Goal: Use online tool/utility: Utilize a website feature to perform a specific function

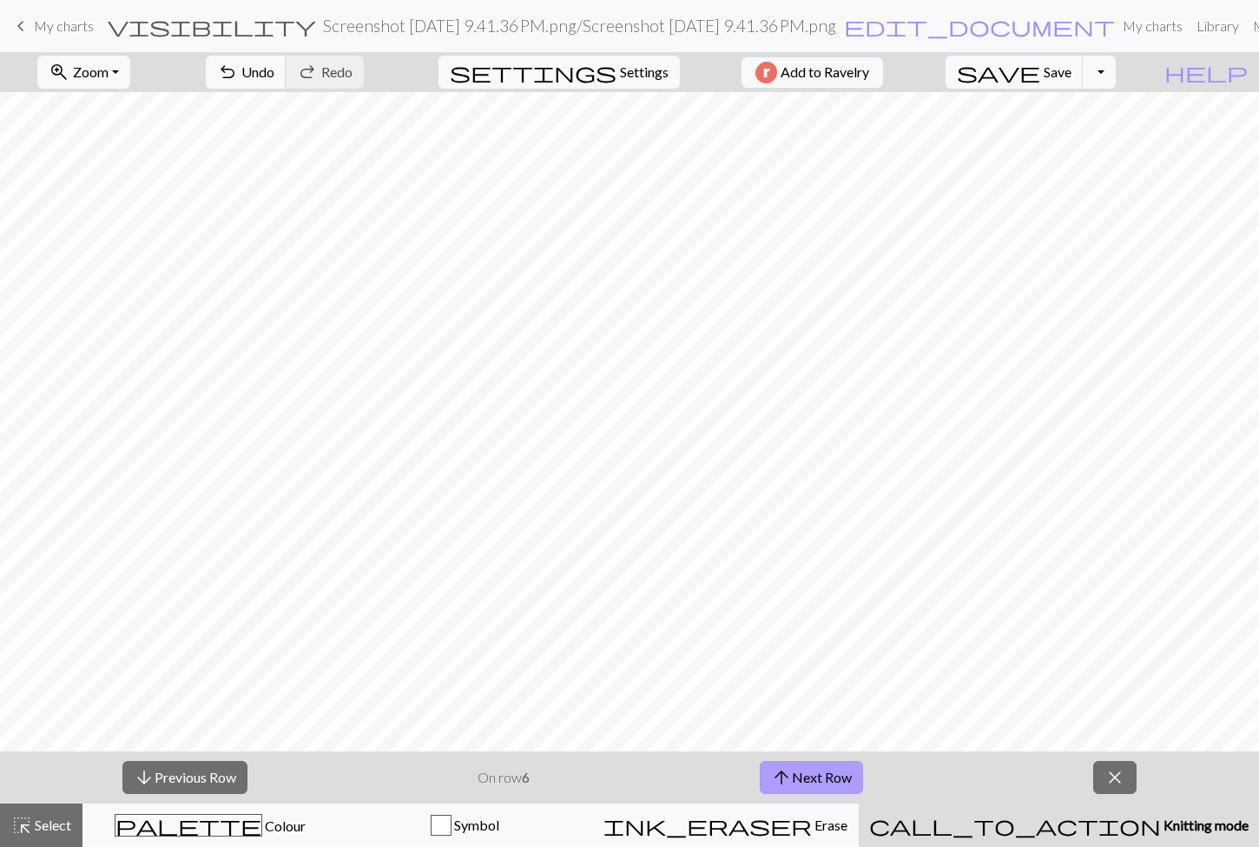
click at [797, 777] on button "arrow_upward Next Row" at bounding box center [811, 777] width 103 height 33
click at [1121, 761] on div "arrow_downward Previous Row On row 7 arrow_upward Next Row close" at bounding box center [629, 777] width 1259 height 52
click at [1110, 781] on span "close" at bounding box center [1114, 777] width 21 height 24
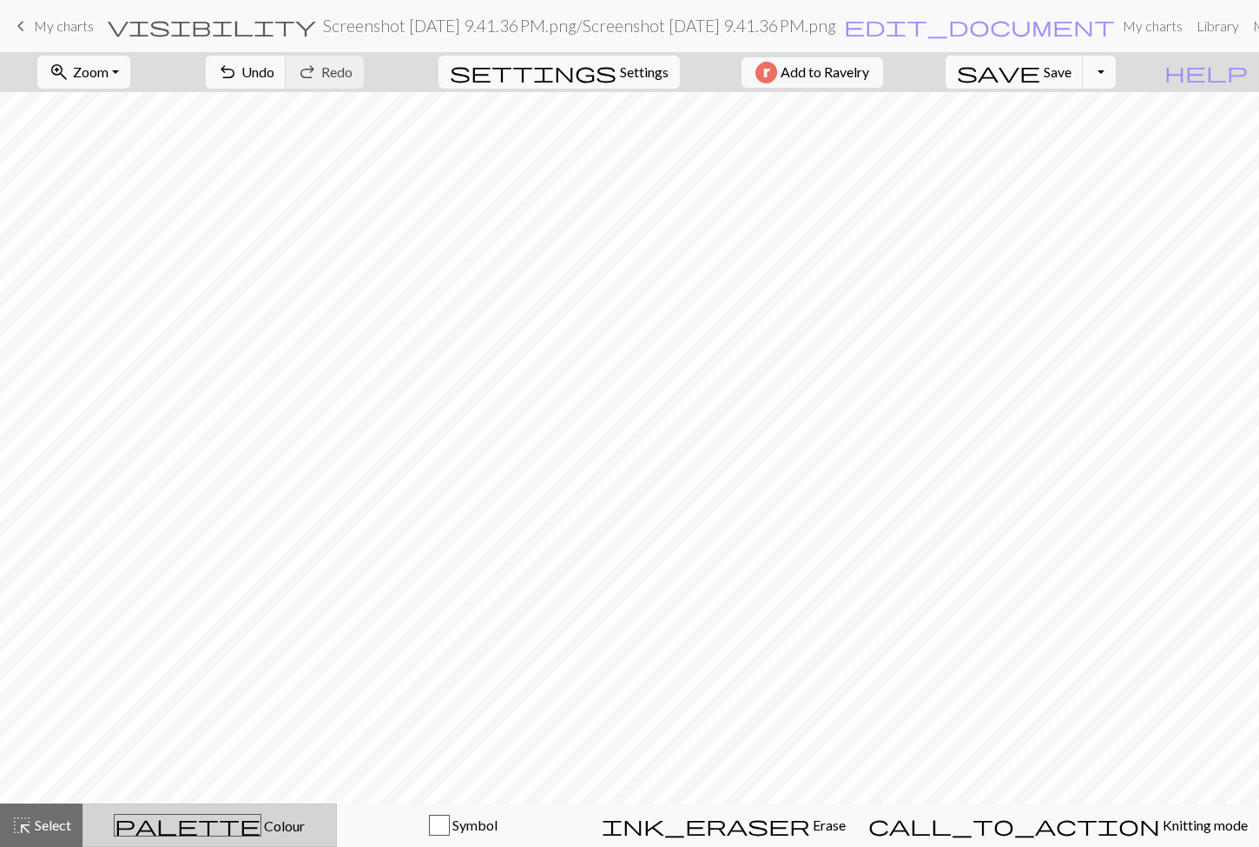
click at [168, 832] on div "palette Colour Colour" at bounding box center [210, 825] width 232 height 23
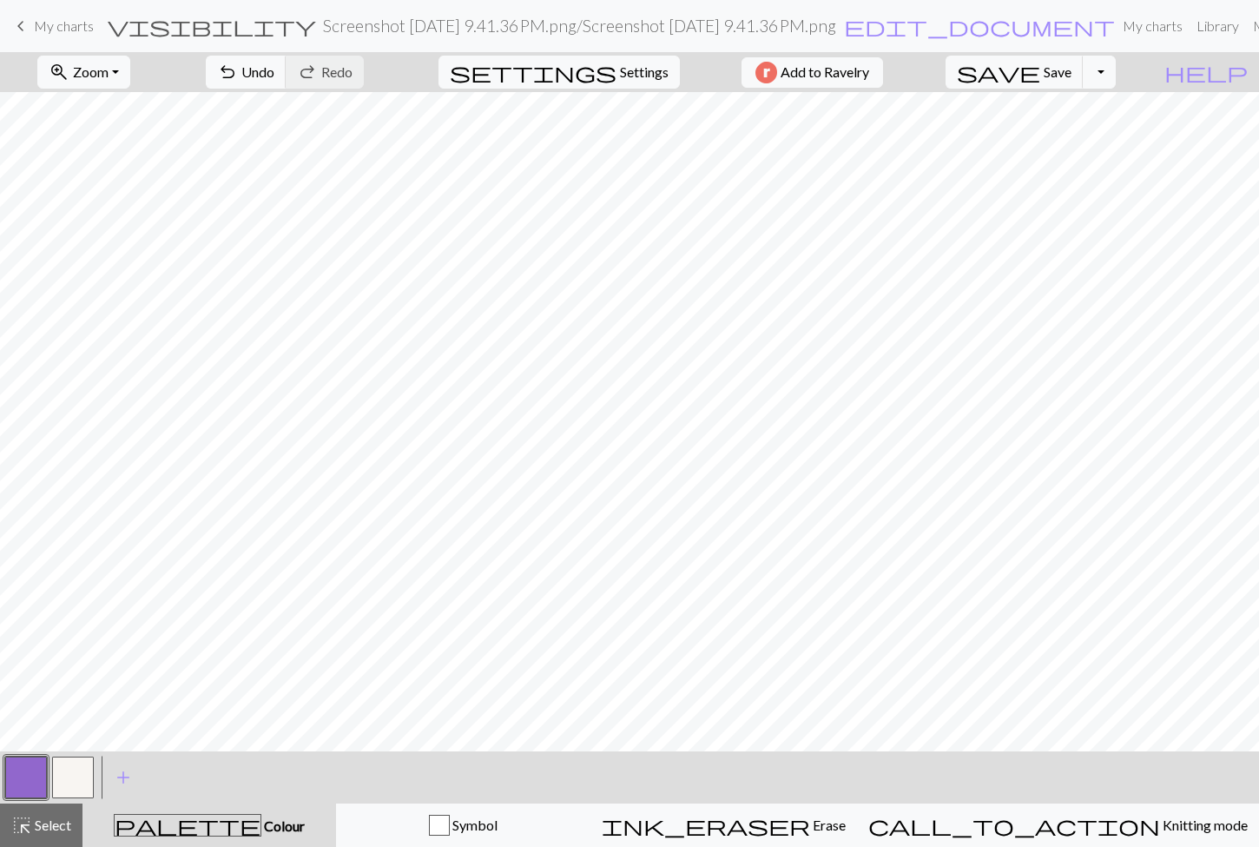
click at [70, 772] on button "button" at bounding box center [73, 777] width 42 height 42
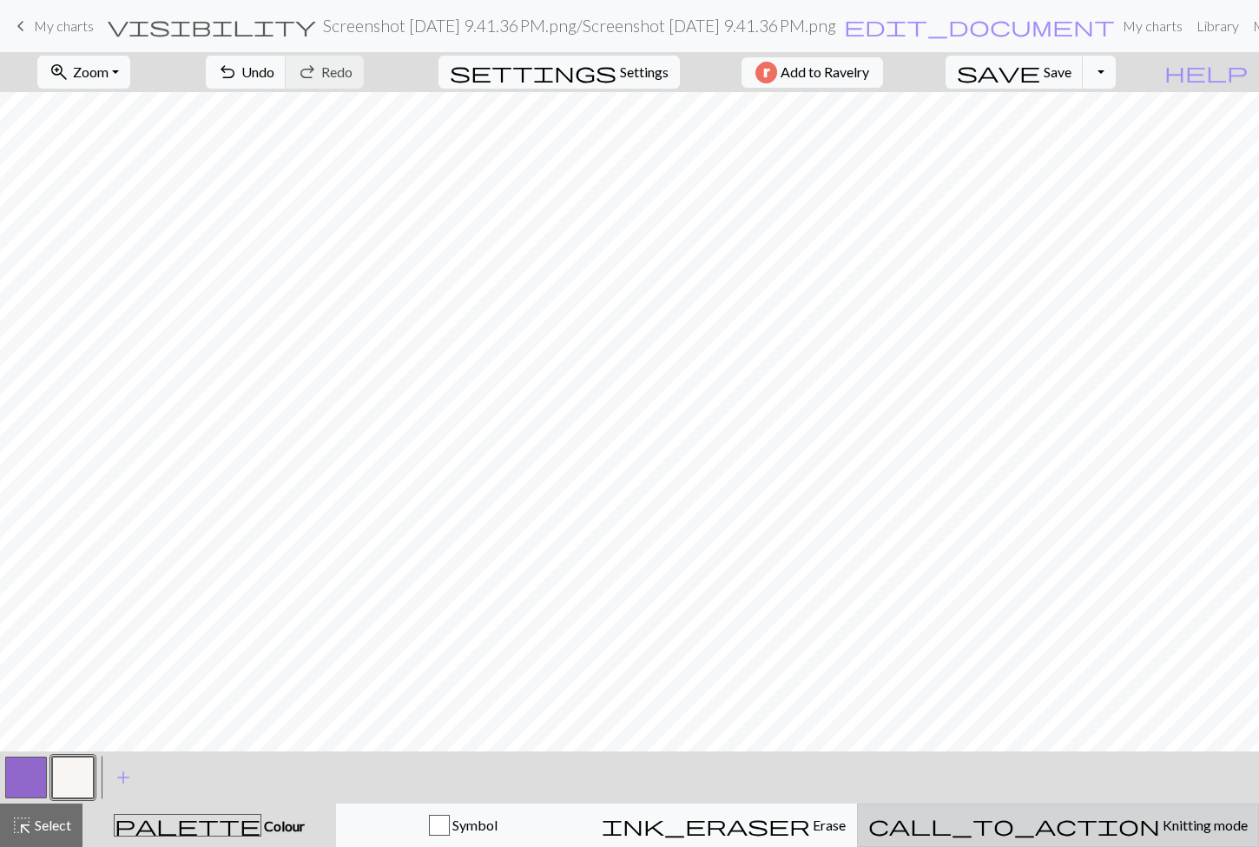
click at [1056, 817] on div "call_to_action Knitting mode Knitting mode" at bounding box center [1057, 824] width 379 height 21
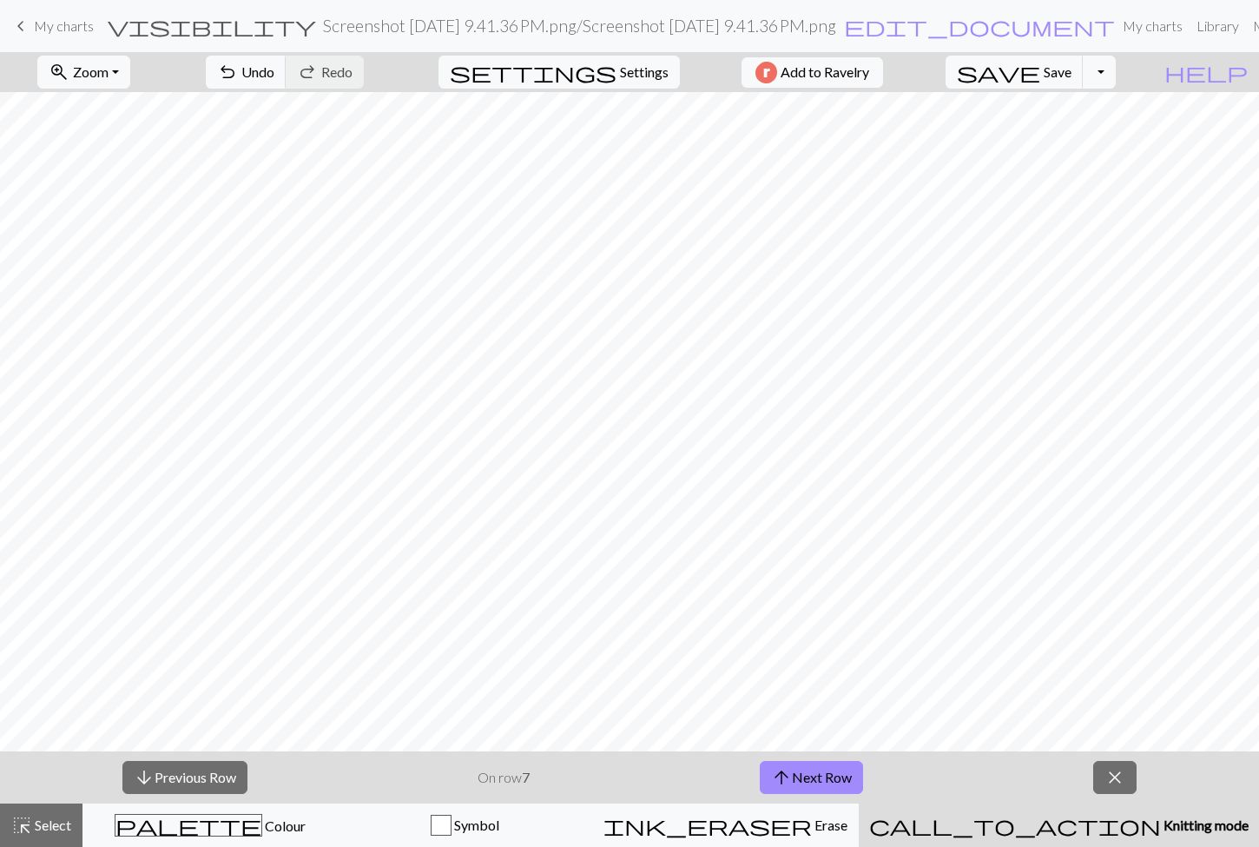
click at [859, 803] on button "call_to_action Knitting mode Knitting mode" at bounding box center [1059, 824] width 400 height 43
click at [151, 777] on span "arrow_downward" at bounding box center [144, 777] width 21 height 24
click at [806, 774] on button "arrow_upward Next Row" at bounding box center [811, 777] width 103 height 33
click at [838, 774] on button "arrow_upward Next Row" at bounding box center [811, 777] width 103 height 33
click at [1122, 782] on span "close" at bounding box center [1114, 777] width 21 height 24
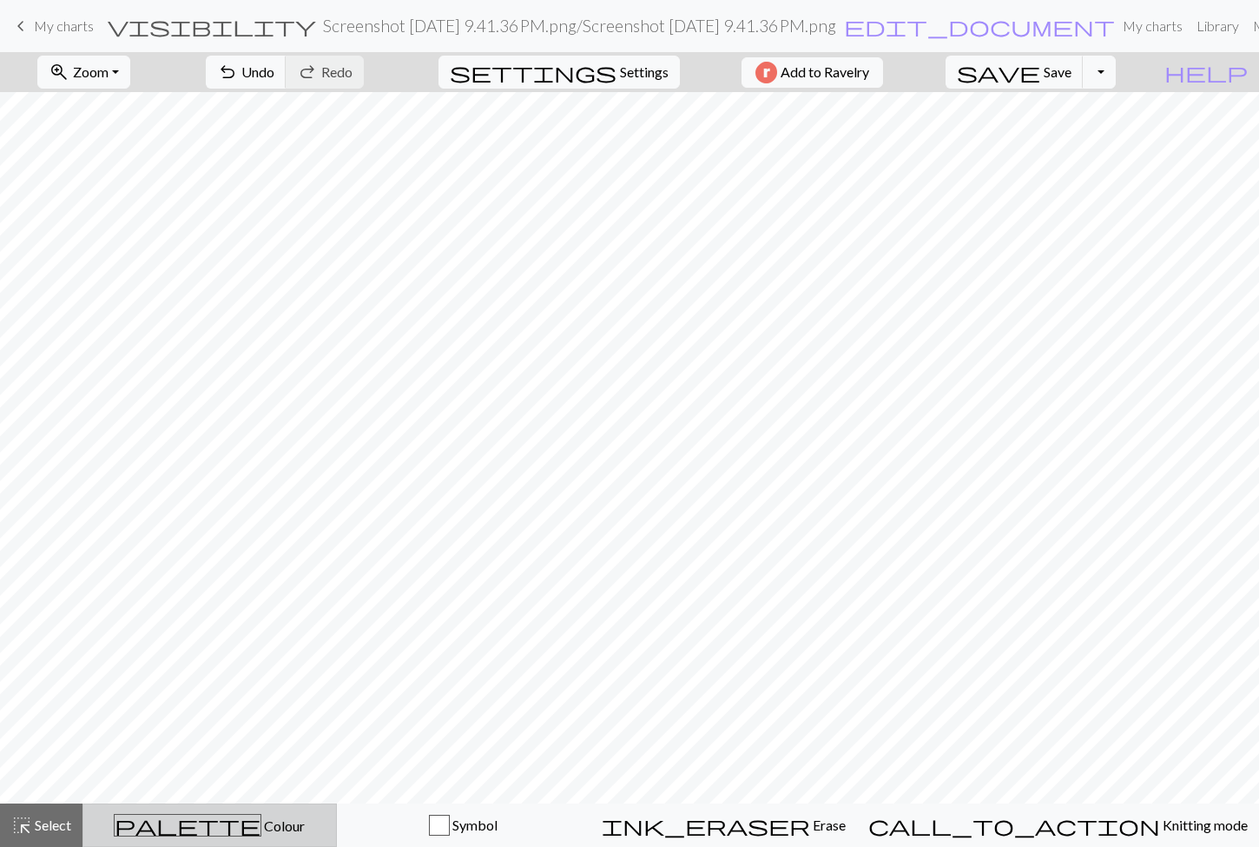
click at [200, 821] on span "palette" at bounding box center [188, 825] width 146 height 24
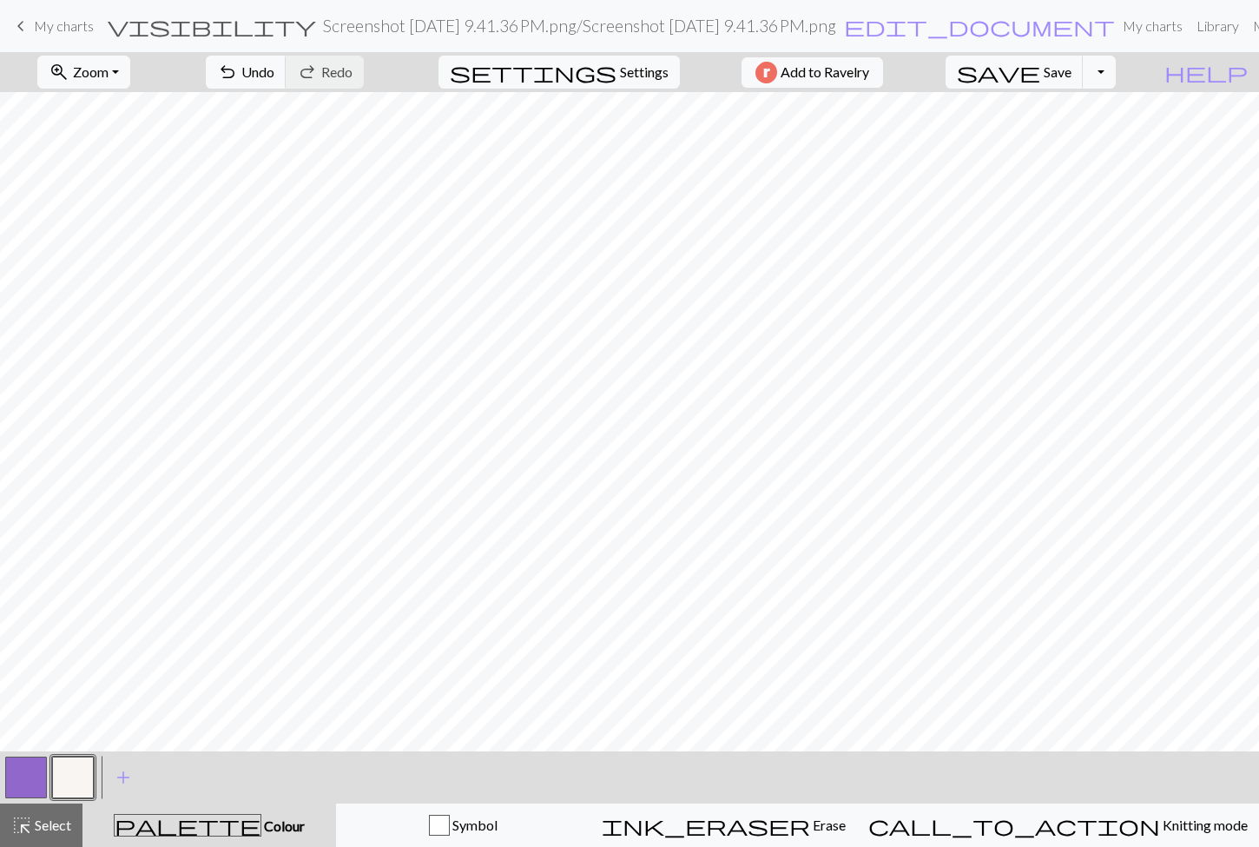
click at [39, 774] on button "button" at bounding box center [26, 777] width 42 height 42
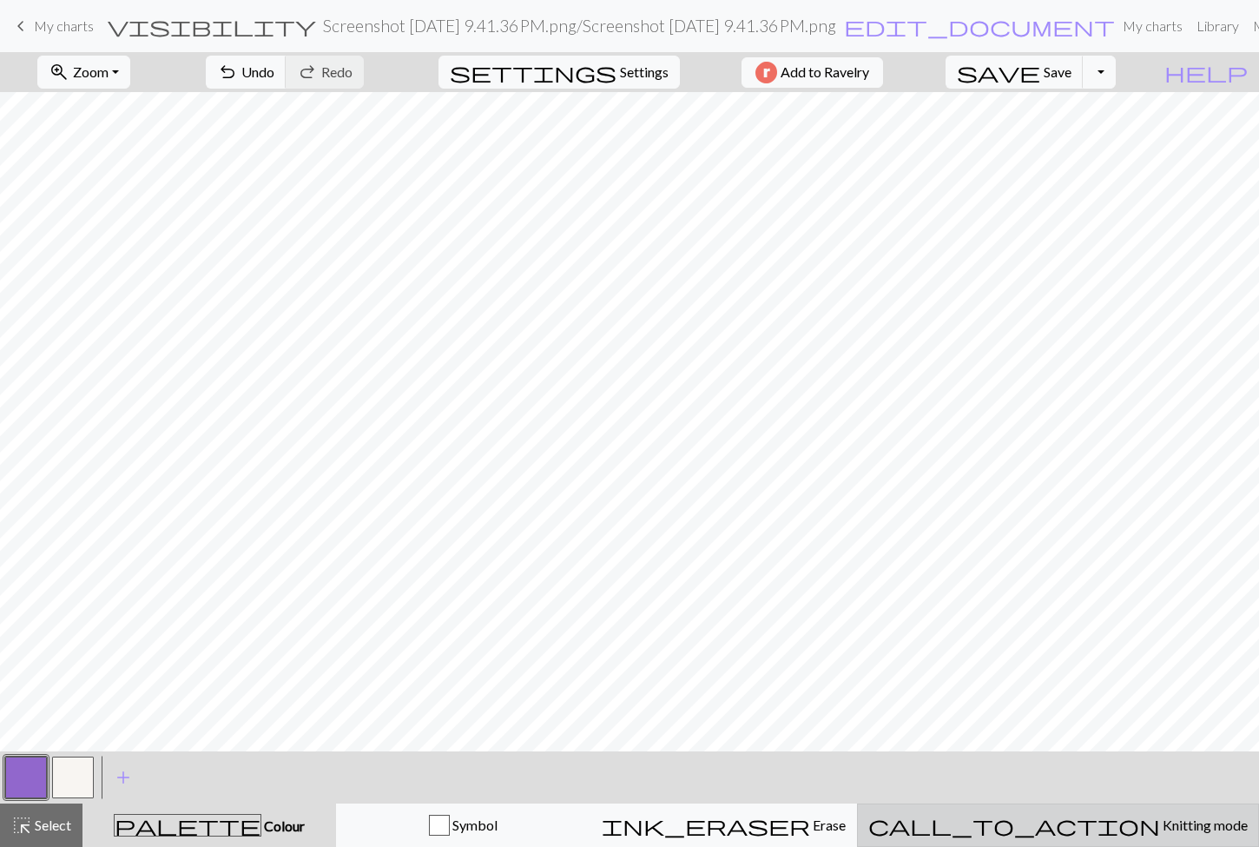
click at [1044, 827] on div "call_to_action Knitting mode Knitting mode" at bounding box center [1057, 824] width 379 height 21
